Goal: Share content

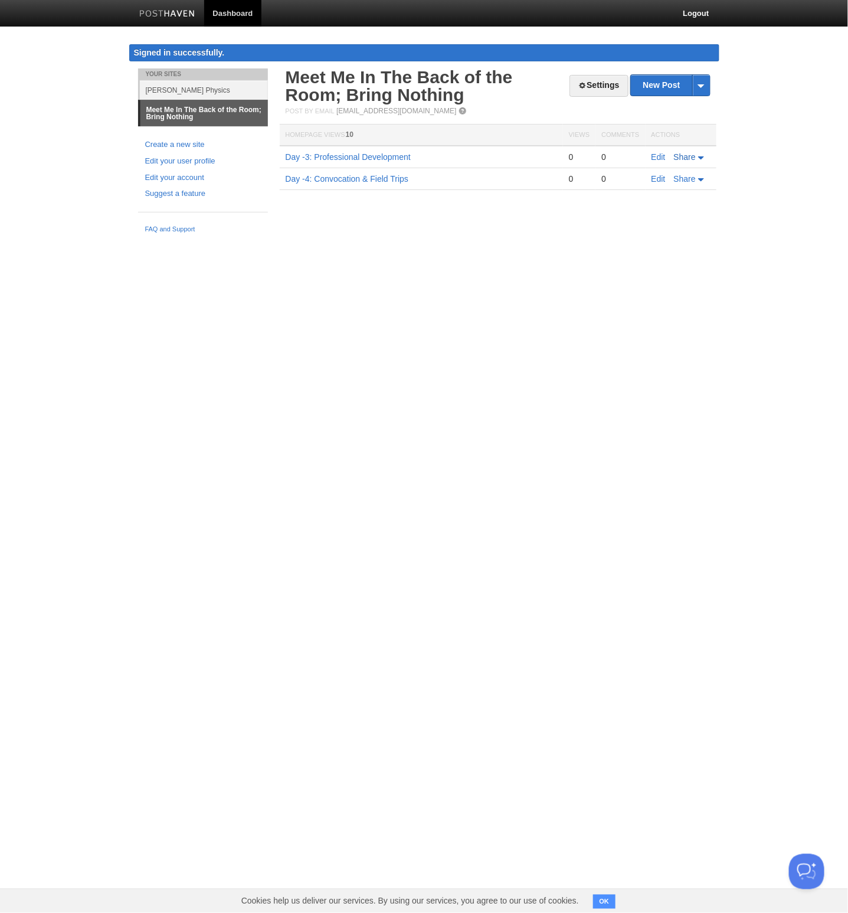
click at [686, 153] on span "Share" at bounding box center [685, 156] width 22 height 9
click at [670, 167] on link "E-mail" at bounding box center [667, 175] width 77 height 17
click at [540, 239] on html "Dashboard Logout Signed in successfully. Signed in successfully. × Post created…" at bounding box center [424, 119] width 848 height 239
click at [556, 239] on html "Dashboard Logout Signed in successfully. Signed in successfully. × Post created…" at bounding box center [424, 119] width 848 height 239
click at [750, 153] on body "Dashboard Logout Signed in successfully. Signed in successfully. × Post created…" at bounding box center [424, 119] width 848 height 239
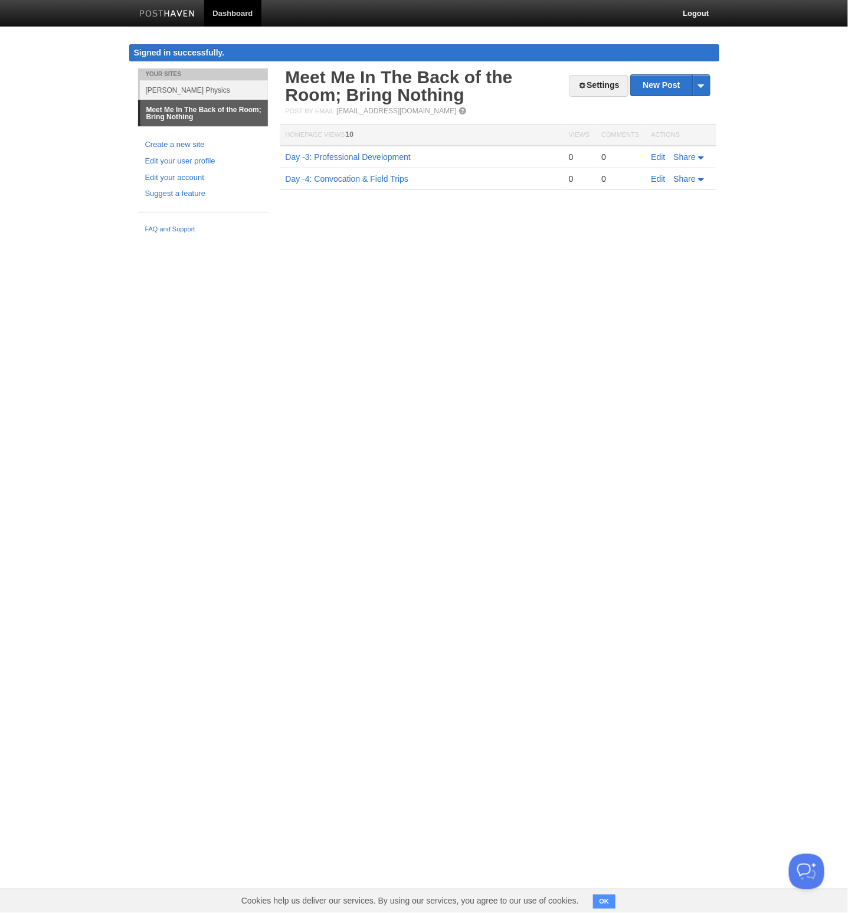
click at [690, 176] on span "Share" at bounding box center [685, 178] width 22 height 9
